Goal: Task Accomplishment & Management: Manage account settings

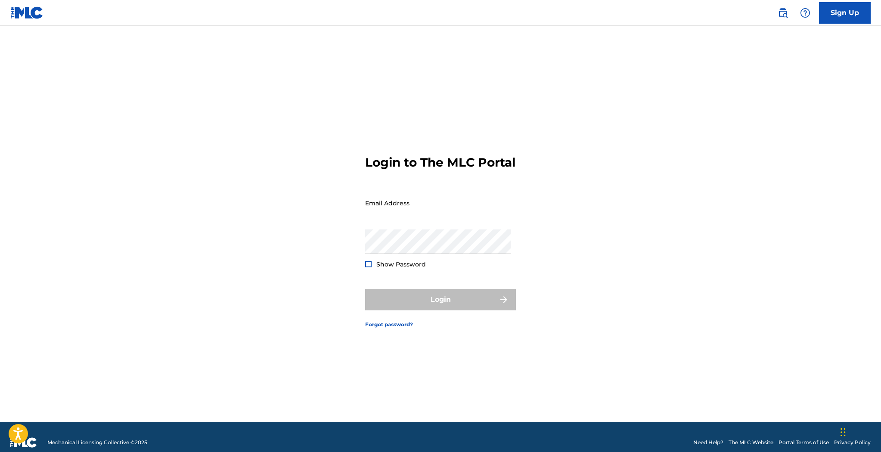
click at [400, 214] on input "Email Address" at bounding box center [438, 203] width 146 height 25
type input "[EMAIL_ADDRESS][DOMAIN_NAME]"
click at [398, 307] on button "Login" at bounding box center [440, 300] width 151 height 22
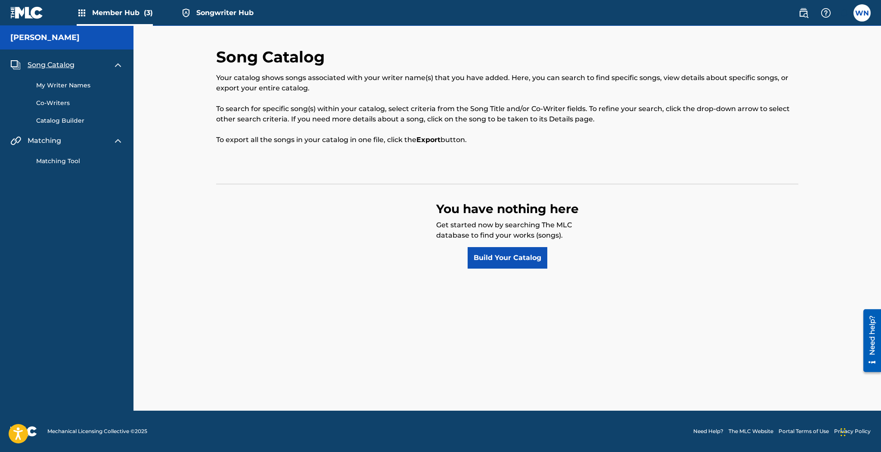
click at [88, 87] on link "My Writer Names" at bounding box center [79, 85] width 87 height 9
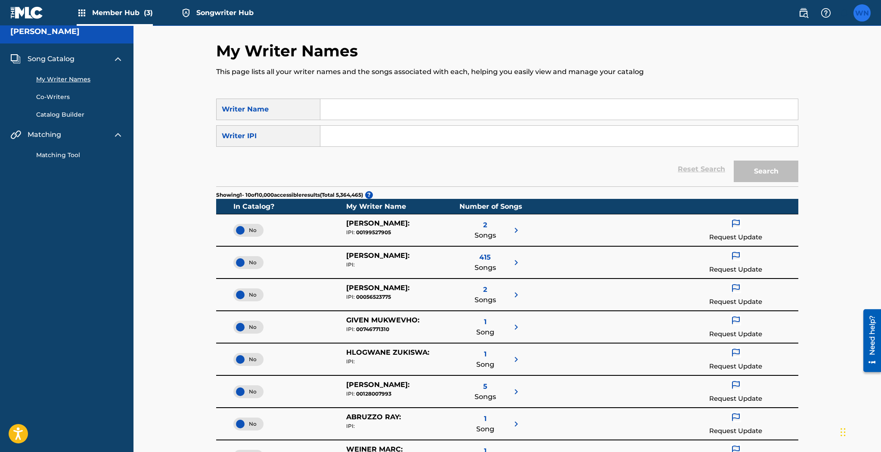
click at [865, 11] on label at bounding box center [861, 12] width 17 height 17
click at [862, 13] on input "WN [PERSON_NAME] [PERSON_NAME][EMAIL_ADDRESS][DOMAIN_NAME] Notification Prefere…" at bounding box center [862, 13] width 0 height 0
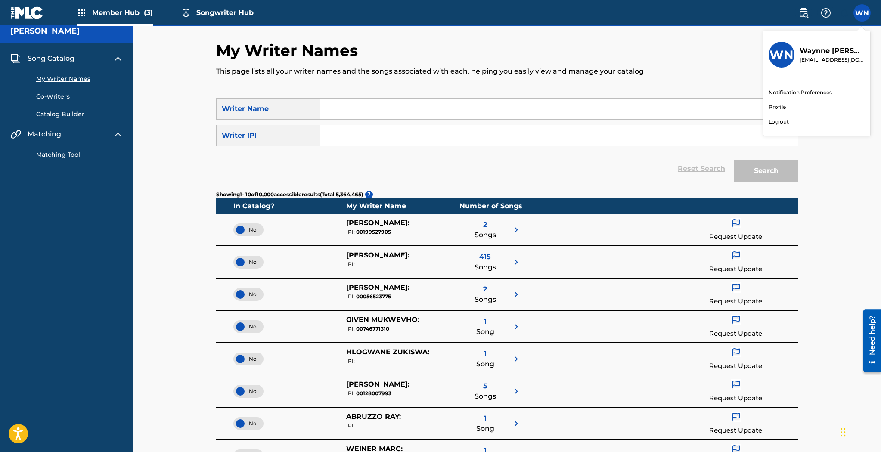
click at [777, 109] on link "Profile" at bounding box center [777, 107] width 17 height 8
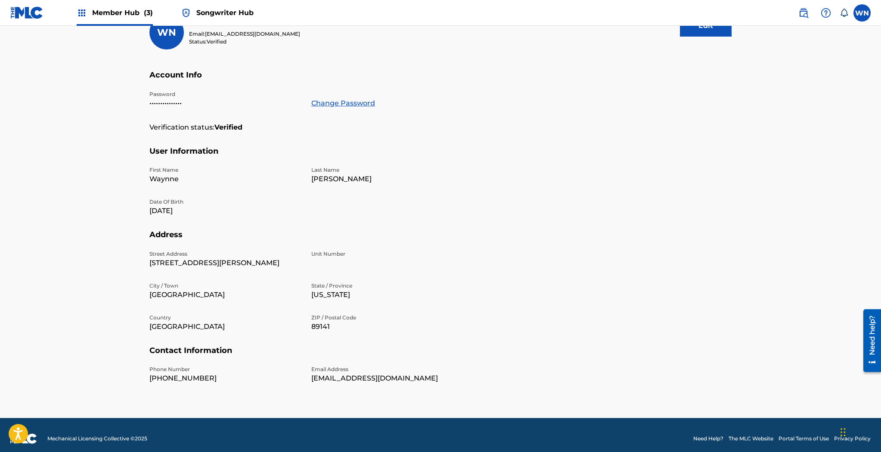
scroll to position [118, 0]
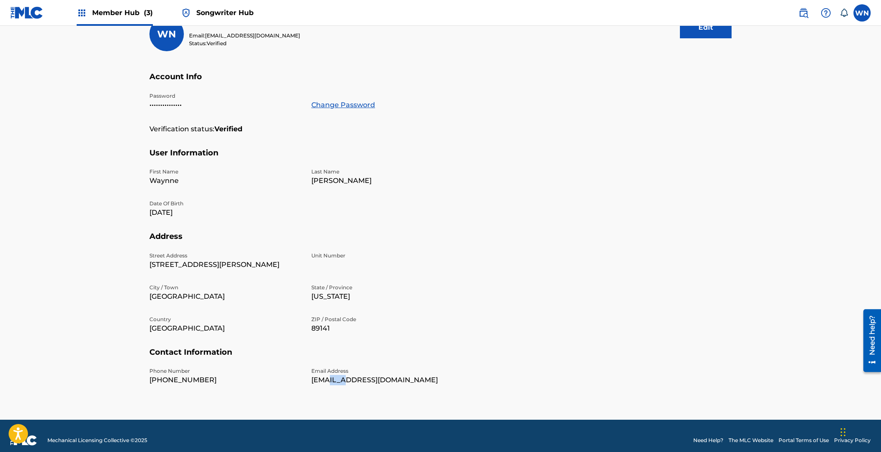
drag, startPoint x: 330, startPoint y: 382, endPoint x: 351, endPoint y: 379, distance: 20.5
click at [351, 379] on p "[EMAIL_ADDRESS][DOMAIN_NAME]" at bounding box center [387, 380] width 152 height 10
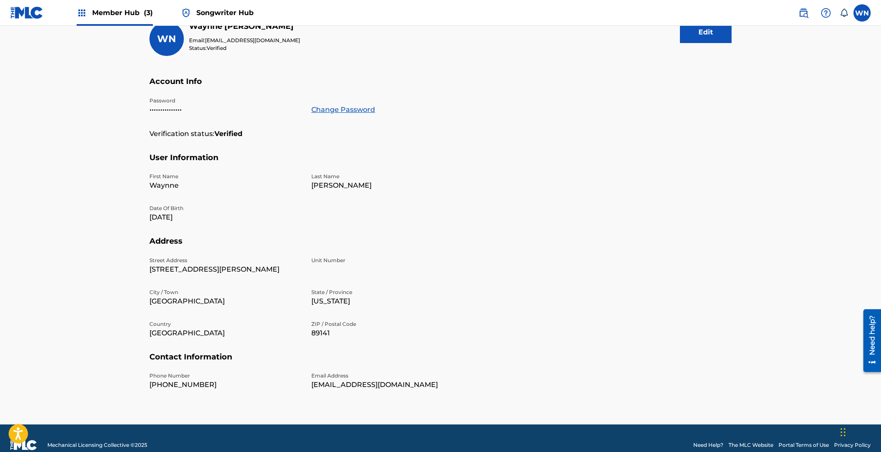
click at [405, 357] on h5 "Contact Information" at bounding box center [440, 362] width 582 height 20
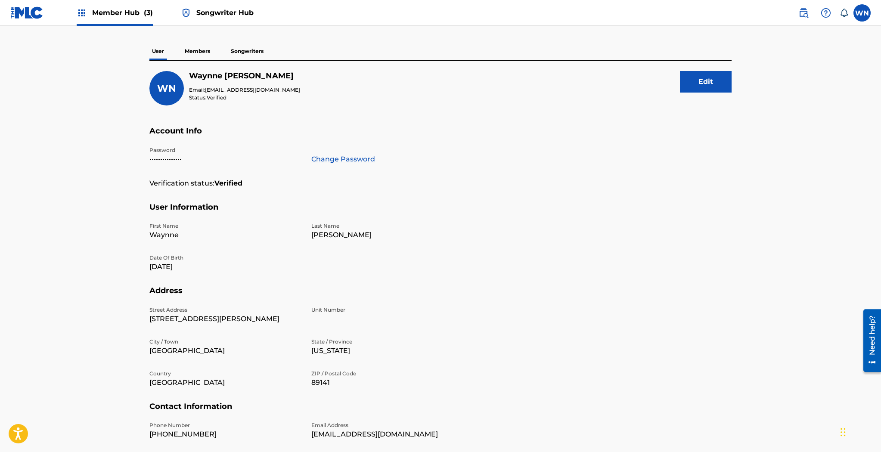
scroll to position [0, 0]
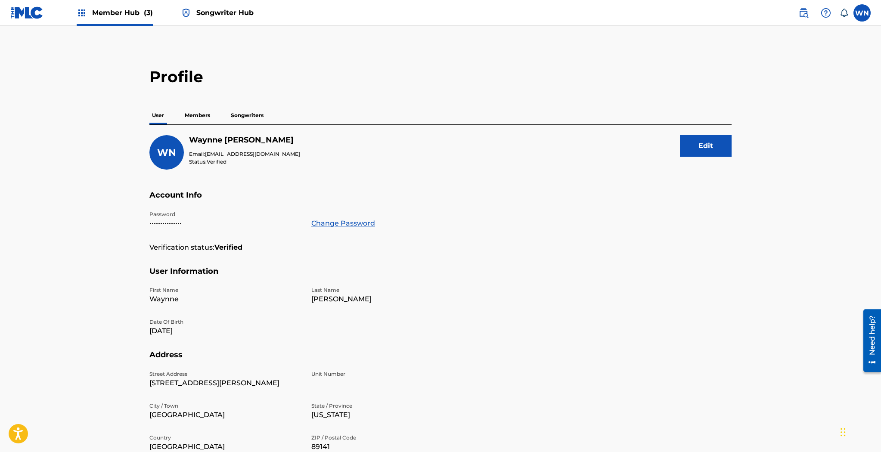
click at [199, 115] on p "Members" at bounding box center [197, 115] width 31 height 18
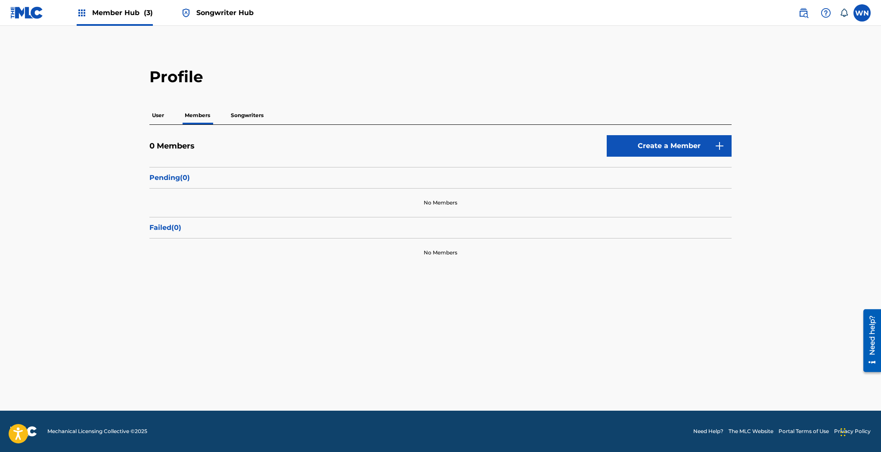
click at [236, 112] on p "Songwriters" at bounding box center [247, 115] width 38 height 18
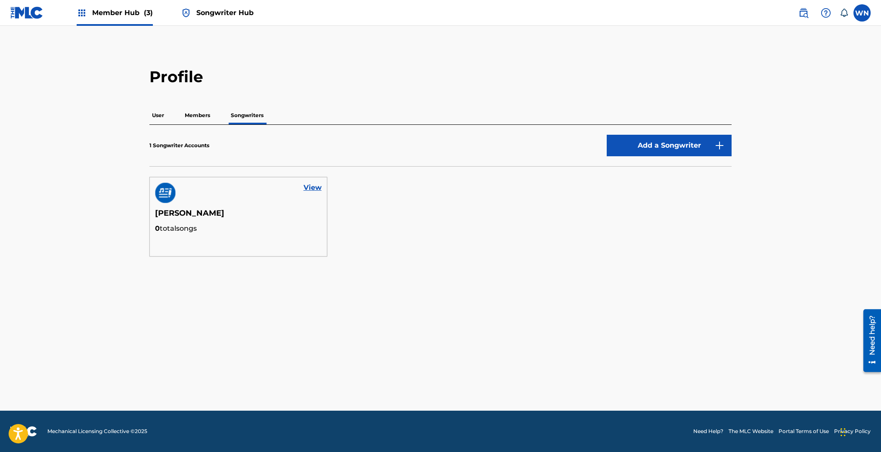
click at [156, 112] on p "User" at bounding box center [157, 115] width 17 height 18
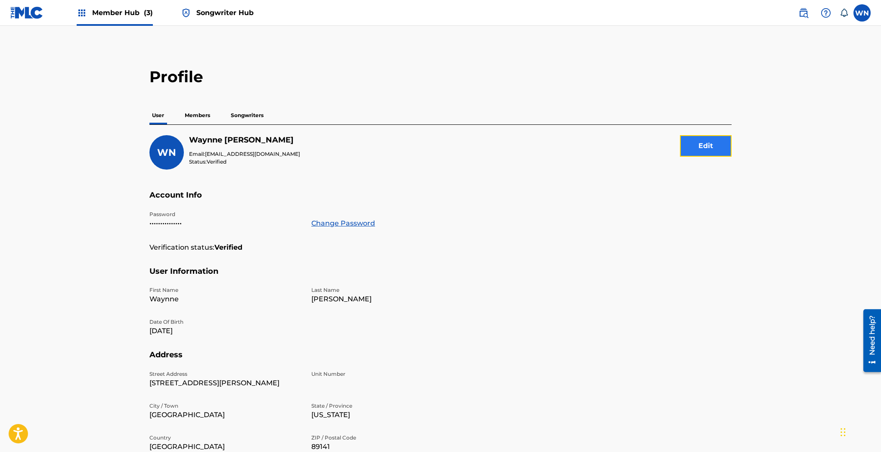
click at [697, 143] on button "Edit" at bounding box center [706, 146] width 52 height 22
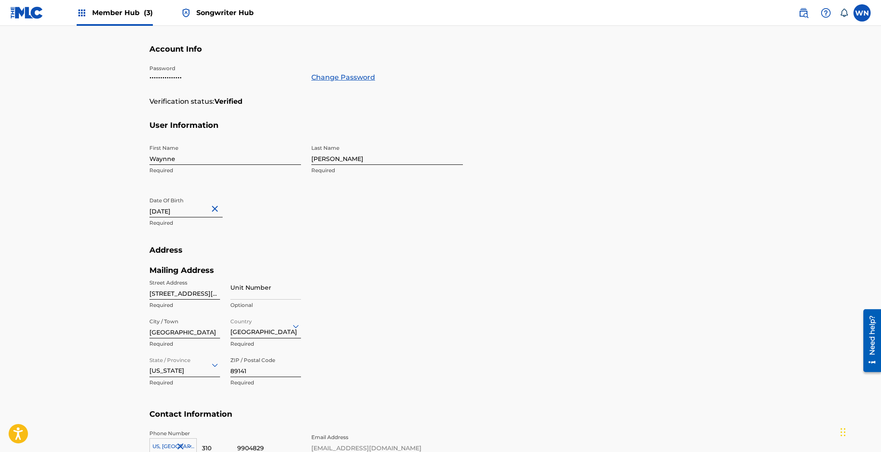
scroll to position [238, 0]
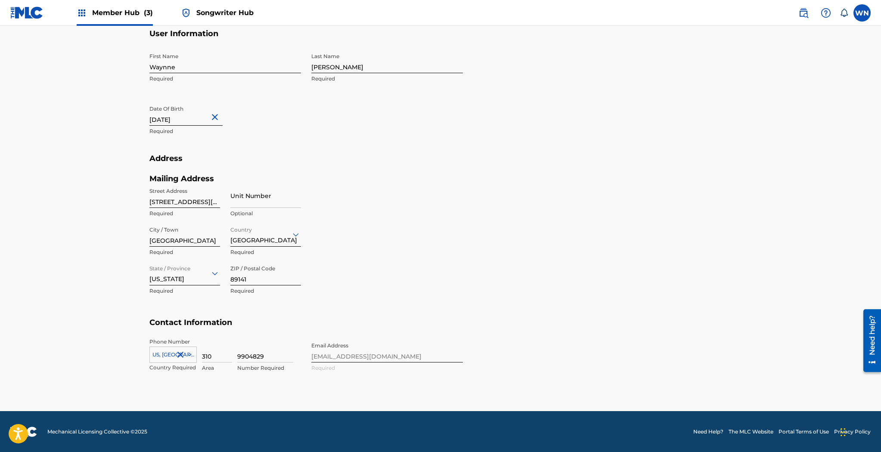
click at [369, 354] on div "Phone Number [GEOGRAPHIC_DATA], [GEOGRAPHIC_DATA] +1 Country Required 310 Area …" at bounding box center [305, 364] width 313 height 53
click at [408, 300] on div "Mailing Address Street Address [STREET_ADDRESS][PERSON_NAME] Required Unit Numb…" at bounding box center [305, 246] width 313 height 144
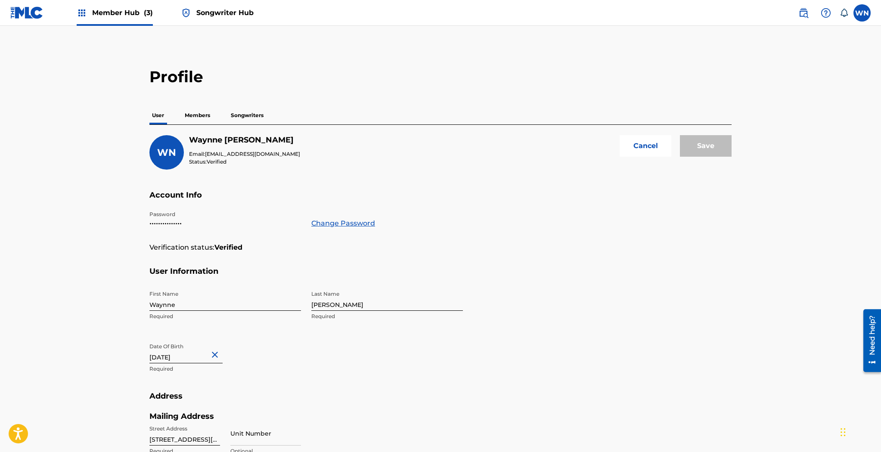
scroll to position [0, 0]
click at [657, 137] on button "Cancel" at bounding box center [646, 146] width 52 height 22
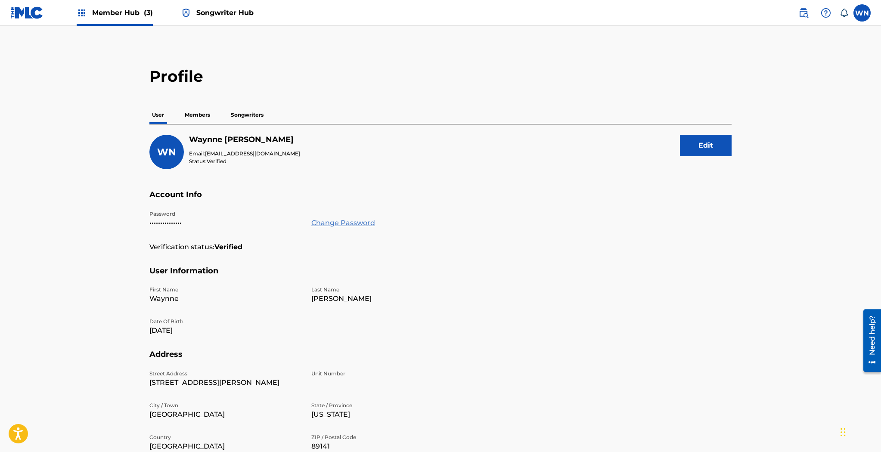
click at [336, 225] on link "Change Password" at bounding box center [343, 223] width 64 height 10
